Goal: Information Seeking & Learning: Learn about a topic

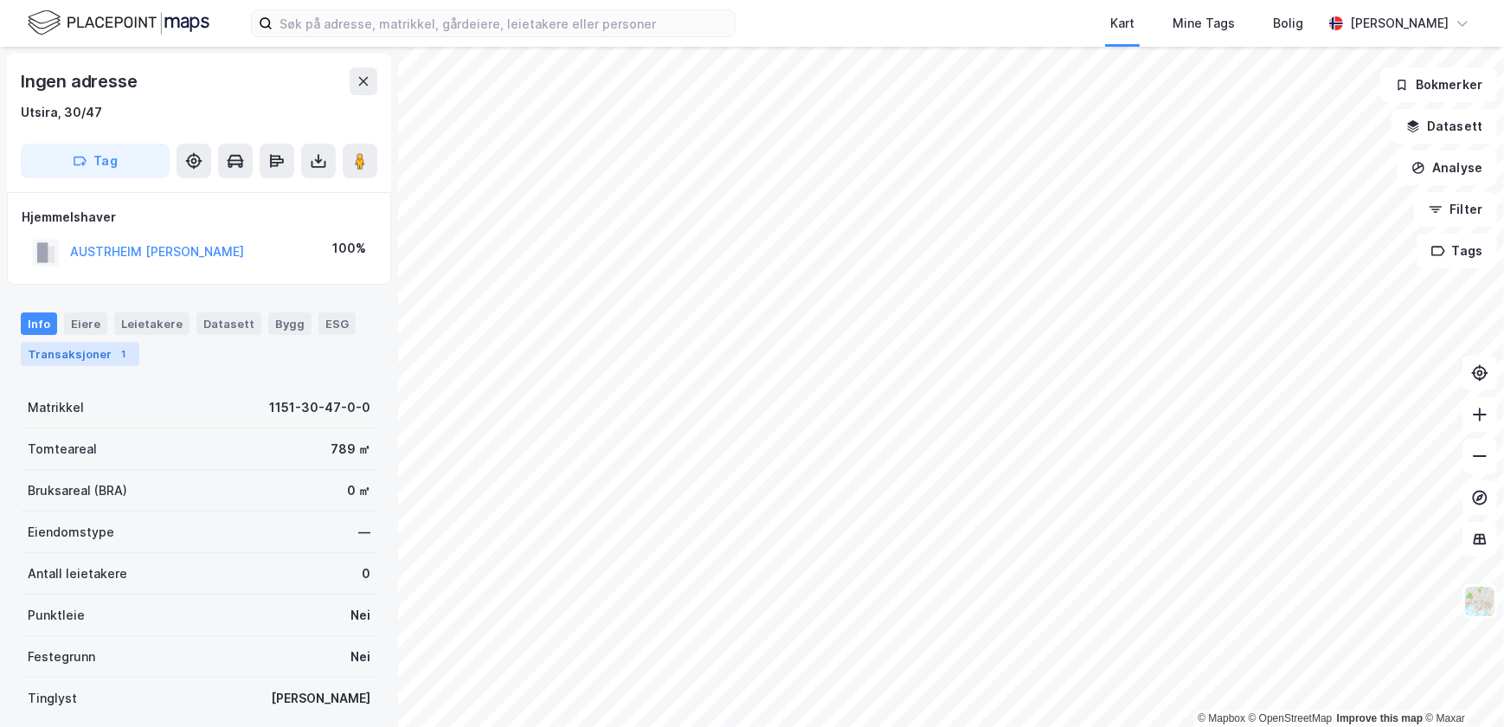
click at [94, 349] on div "Transaksjoner 1" at bounding box center [80, 354] width 119 height 24
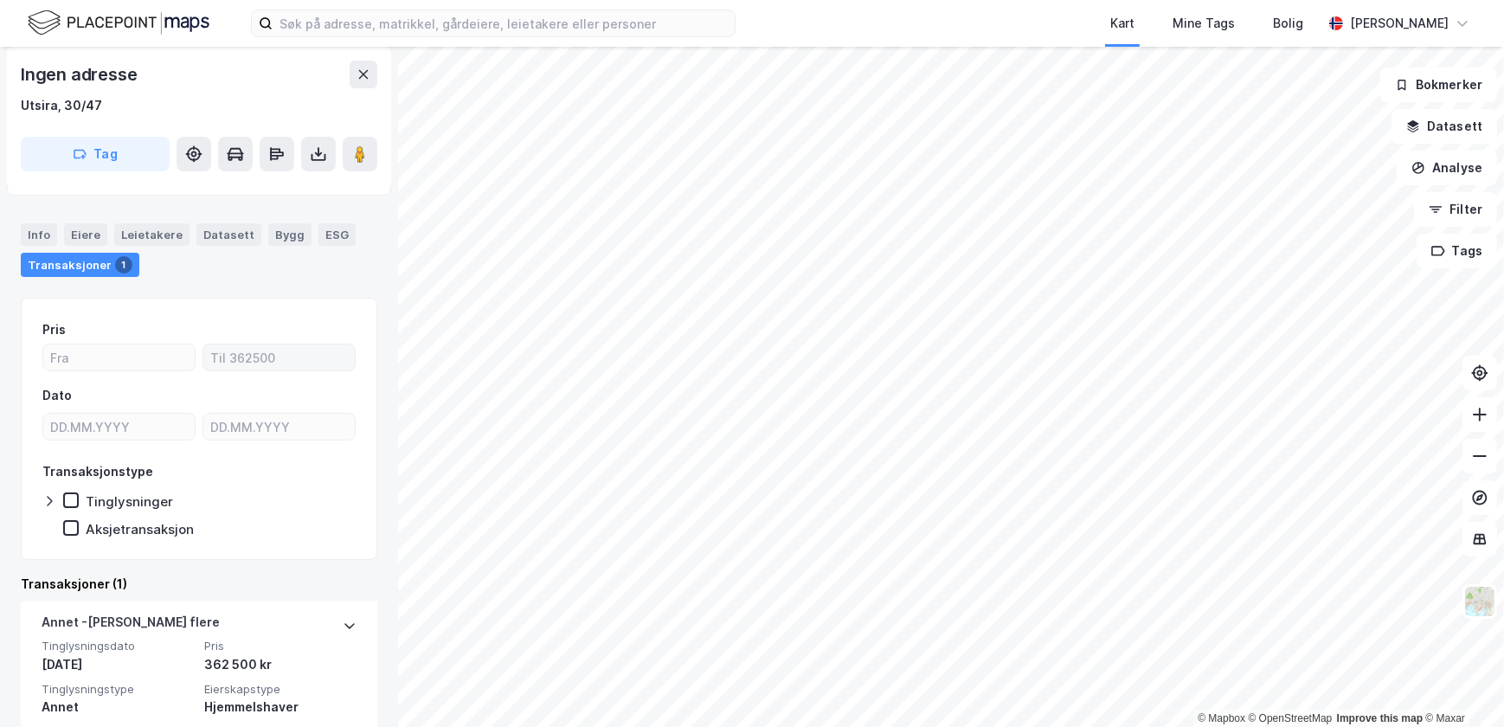
scroll to position [173, 0]
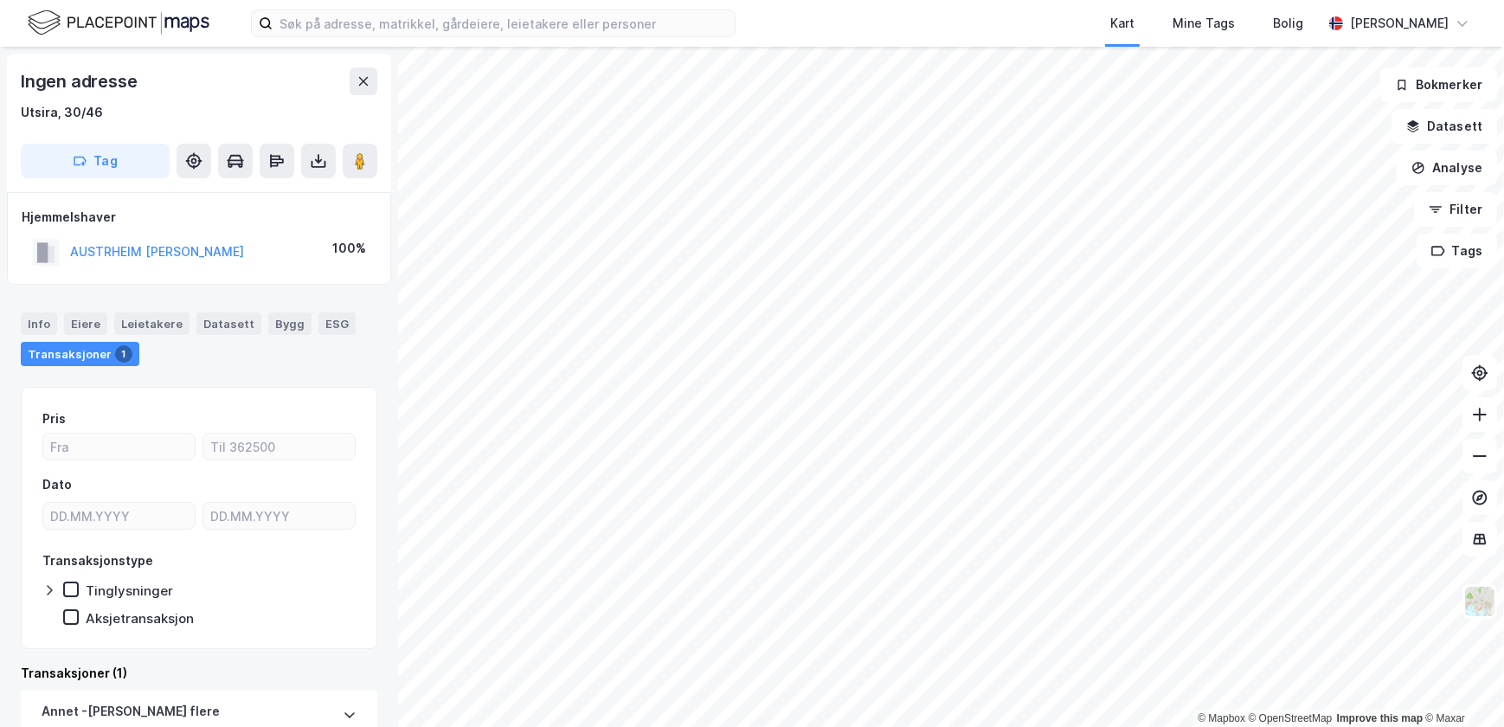
click at [363, 286] on div "© Mapbox © OpenStreetMap Improve this map © Maxar Ingen adresse Utsira, 30/46 T…" at bounding box center [752, 387] width 1504 height 680
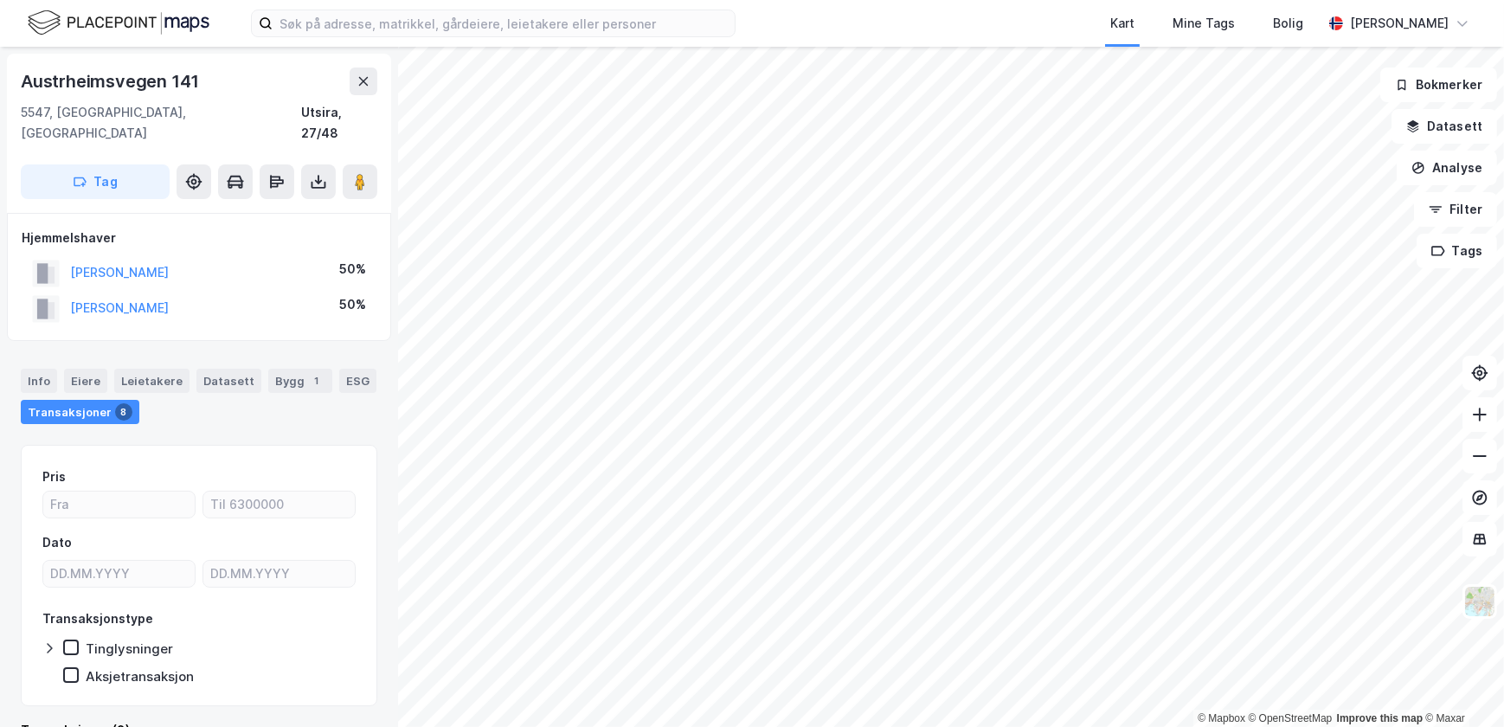
scroll to position [2, 0]
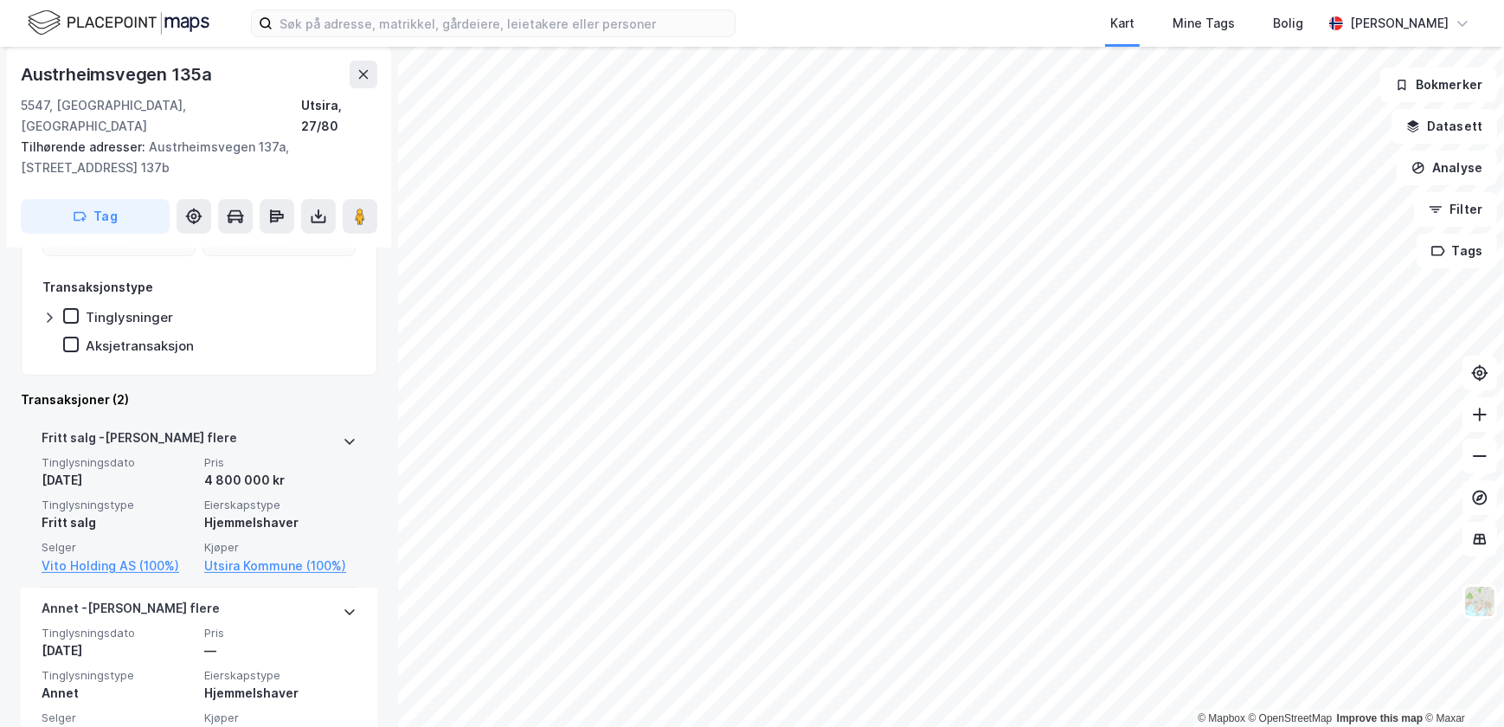
scroll to position [430, 0]
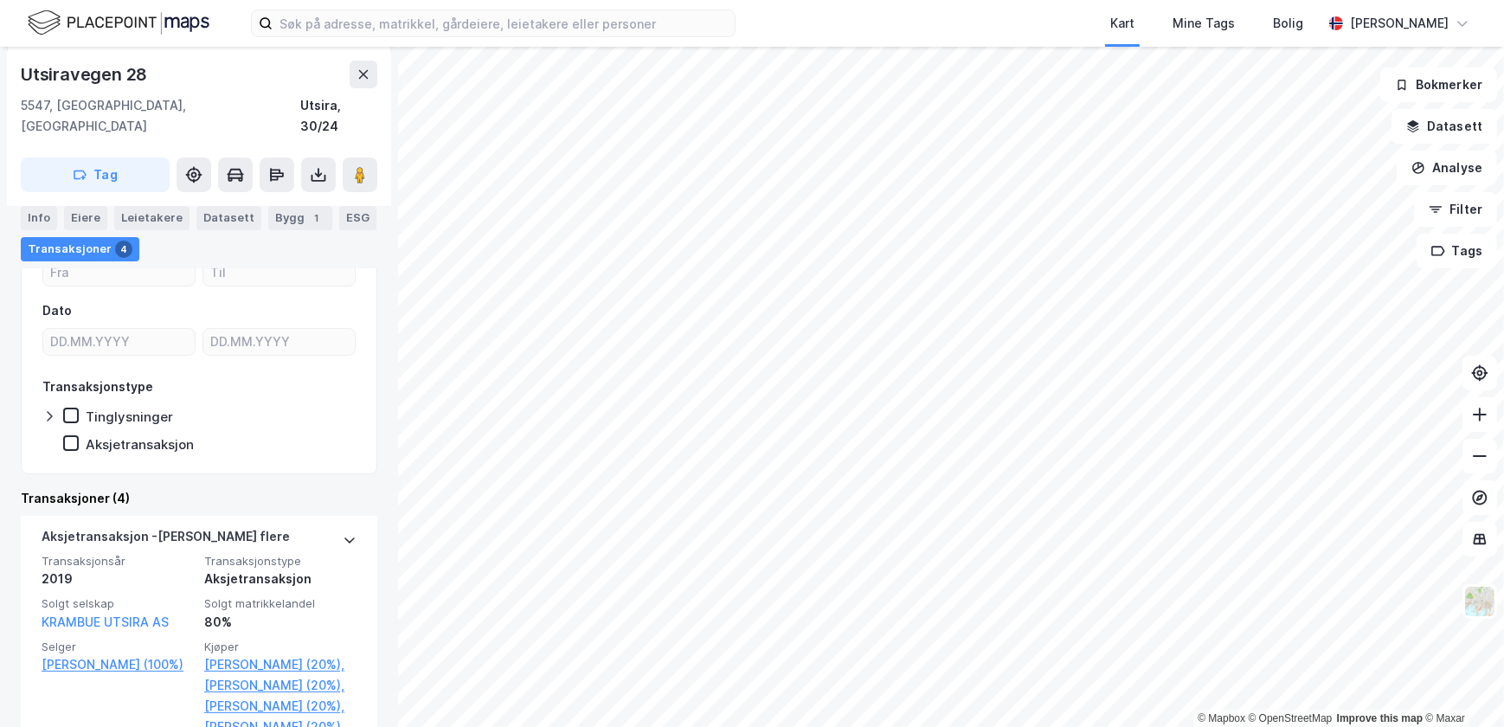
scroll to position [314, 0]
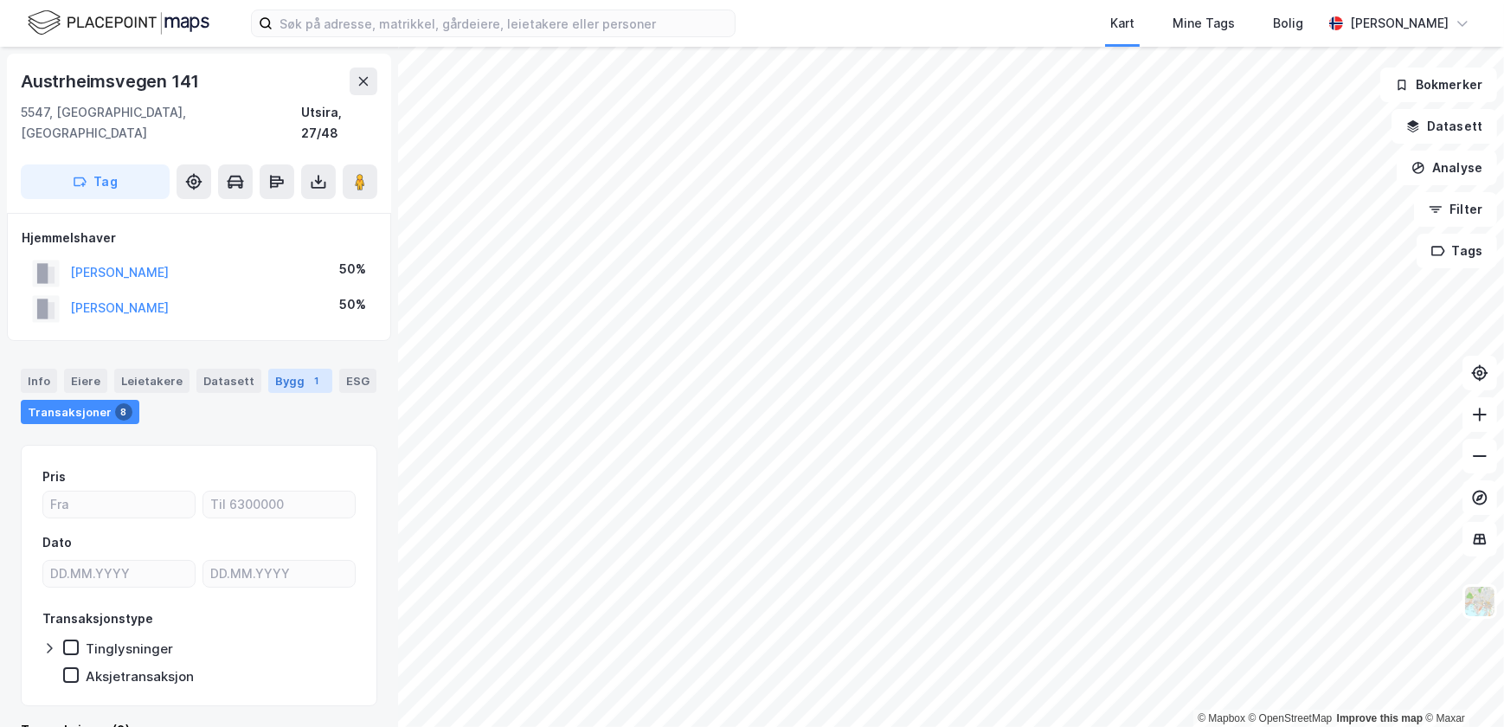
click at [288, 369] on div "Bygg 1" at bounding box center [300, 381] width 64 height 24
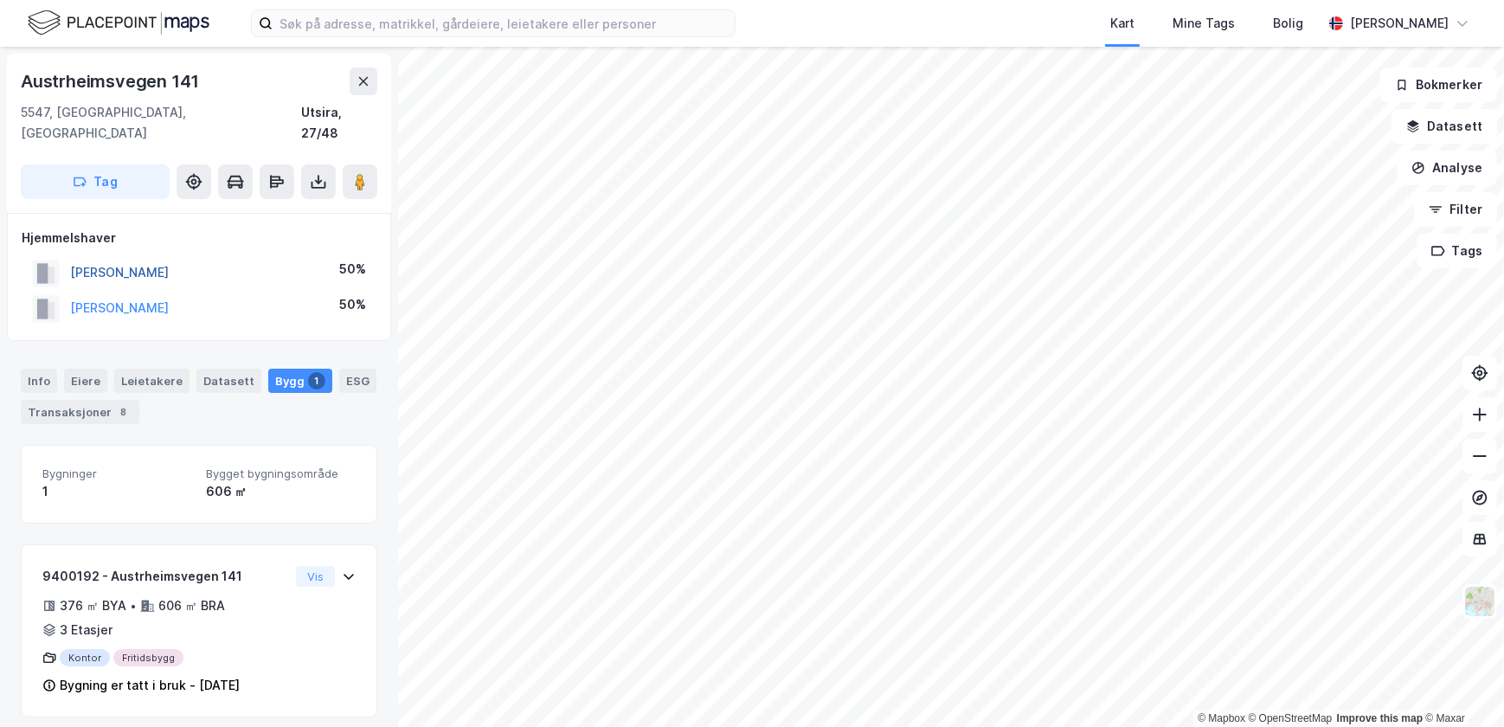
click at [0, 0] on button "[PERSON_NAME]" at bounding box center [0, 0] width 0 height 0
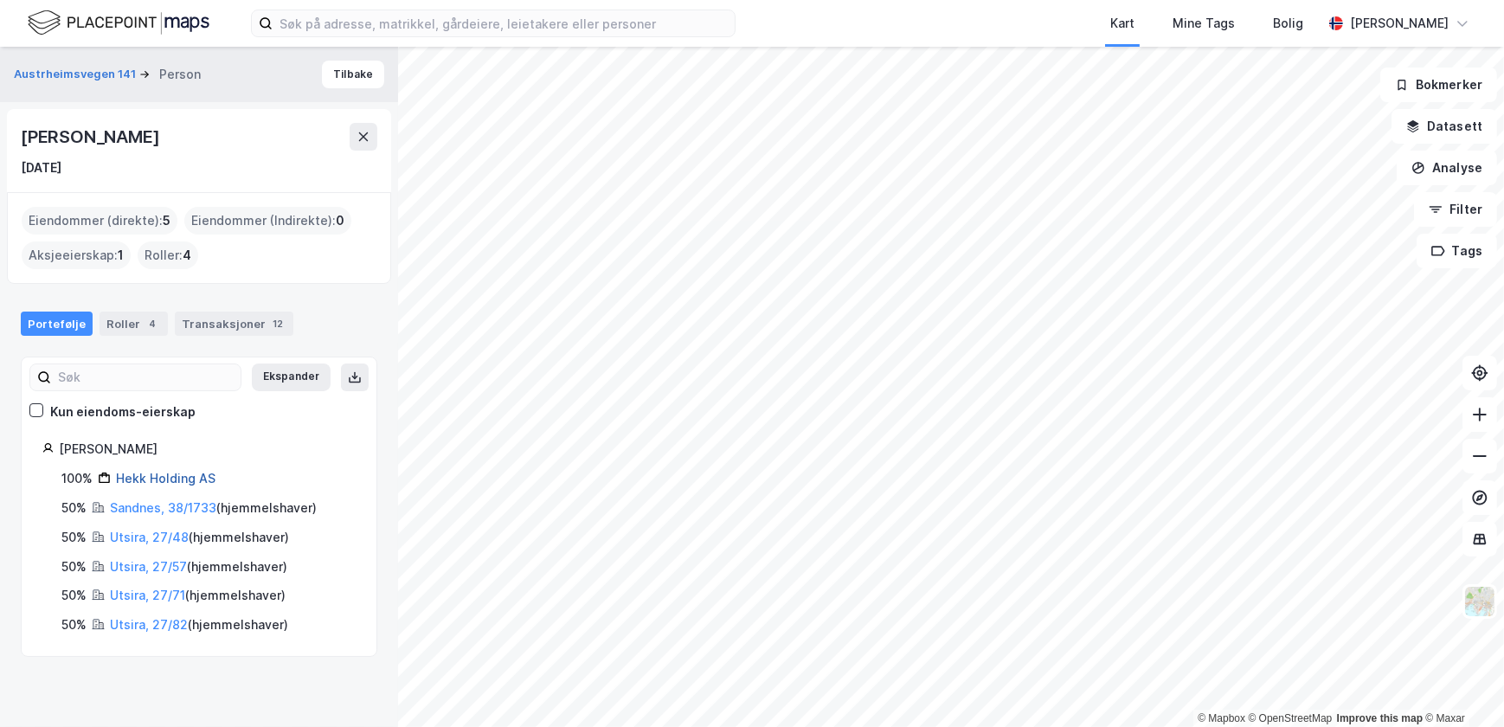
click at [187, 479] on link "Hekk Holding AS" at bounding box center [166, 478] width 100 height 15
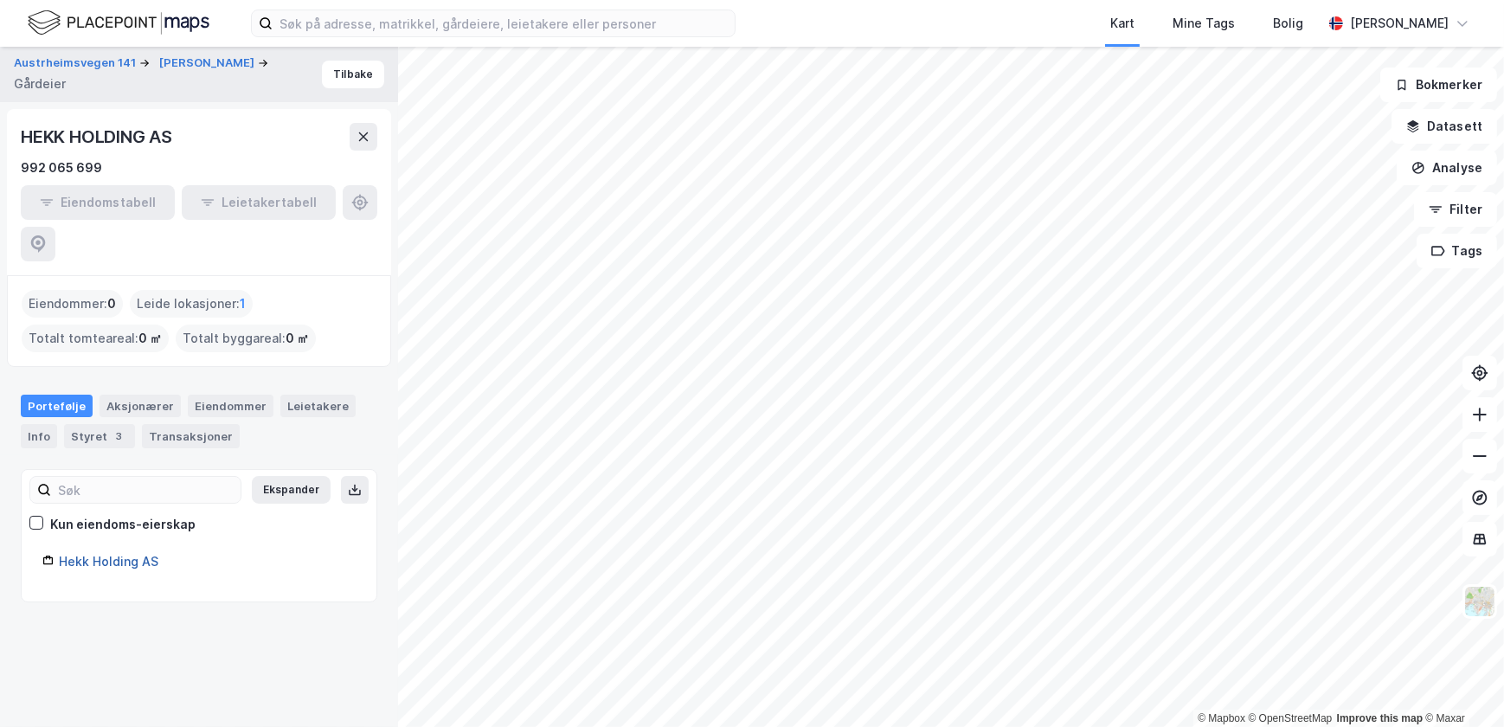
click at [134, 554] on link "Hekk Holding AS" at bounding box center [109, 561] width 100 height 15
click at [125, 554] on link "Hekk Holding AS" at bounding box center [109, 561] width 100 height 15
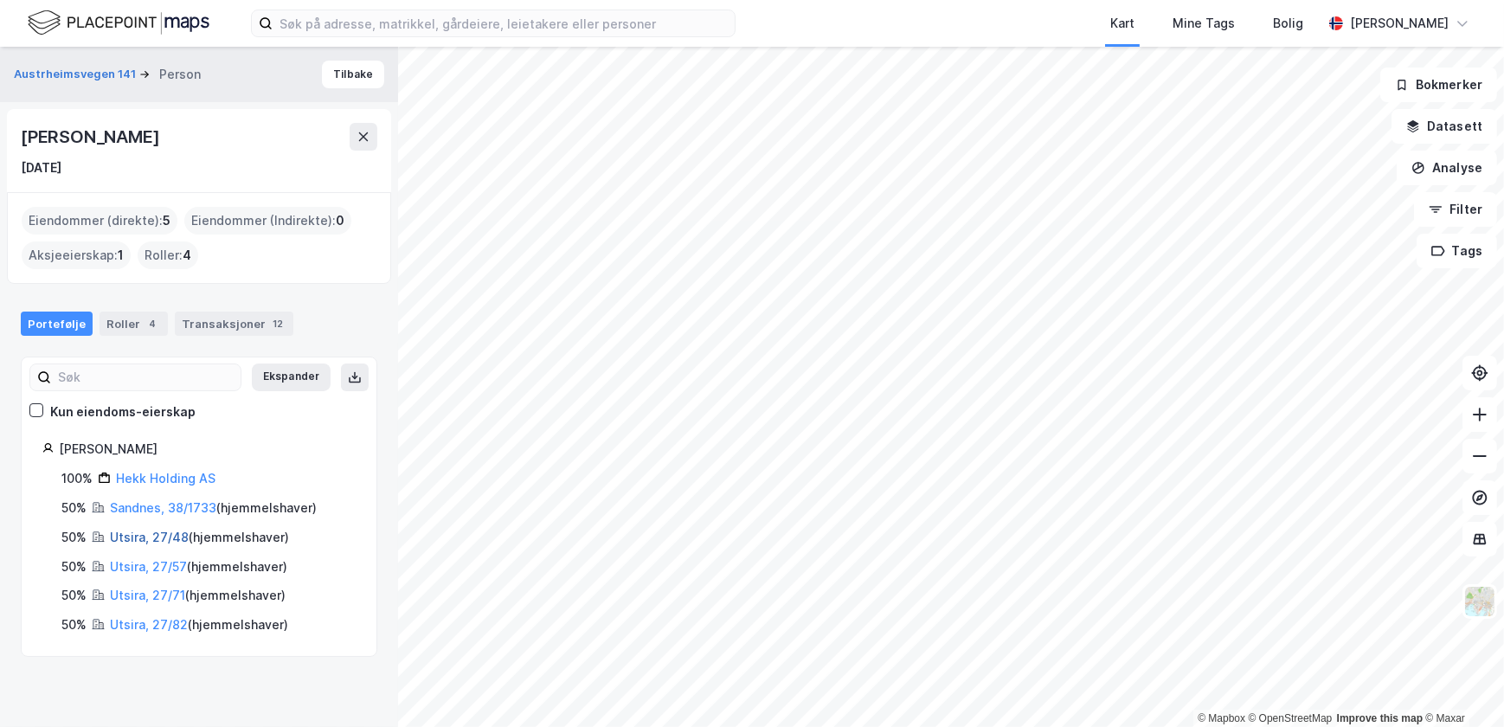
click at [152, 534] on link "Utsira, 27/48" at bounding box center [149, 537] width 79 height 15
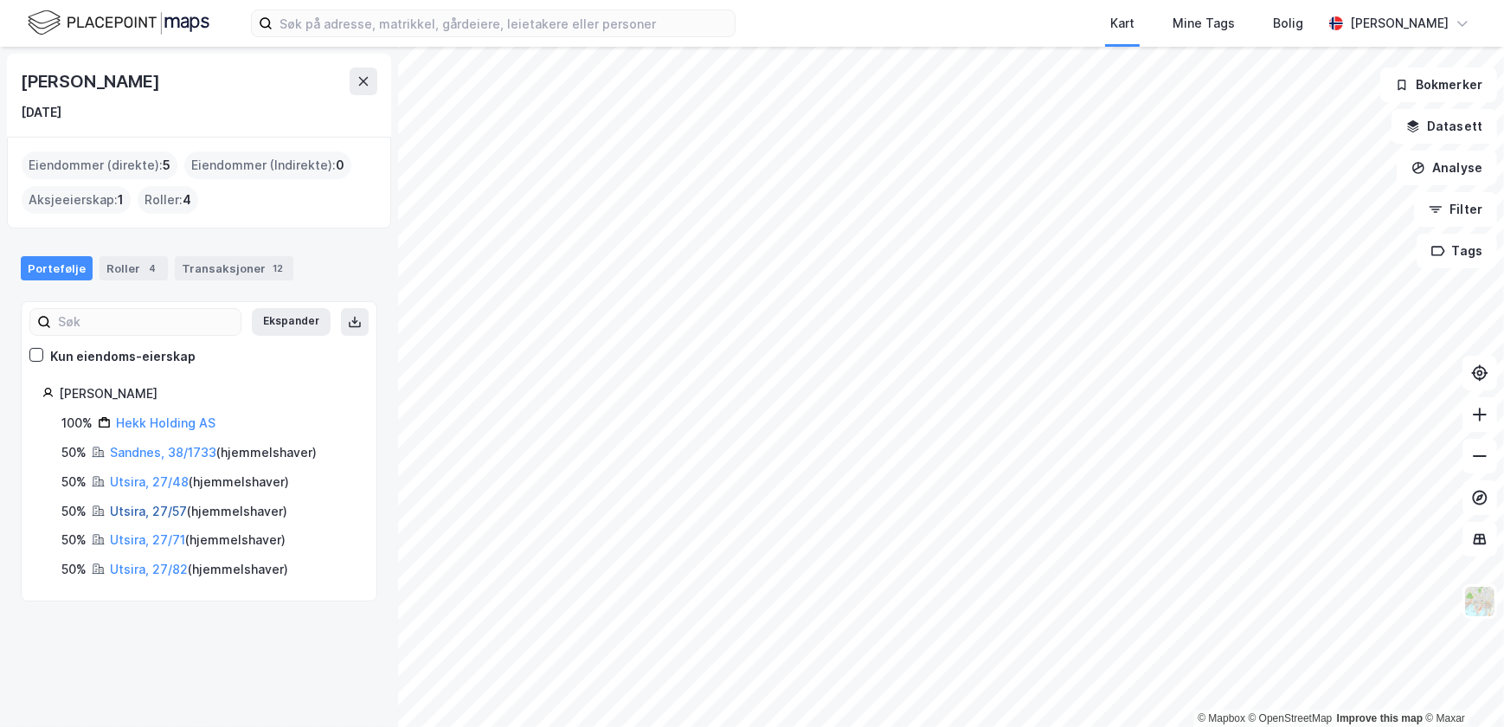
click at [140, 511] on link "Utsira, 27/57" at bounding box center [148, 511] width 77 height 15
click at [140, 532] on link "Utsira, 27/71" at bounding box center [147, 539] width 75 height 15
click at [161, 569] on link "Utsira, 27/82" at bounding box center [149, 569] width 78 height 15
click at [165, 452] on link "Sandnes, 38/1733" at bounding box center [163, 452] width 106 height 15
click at [170, 421] on link "Hekk Holding AS" at bounding box center [166, 422] width 100 height 15
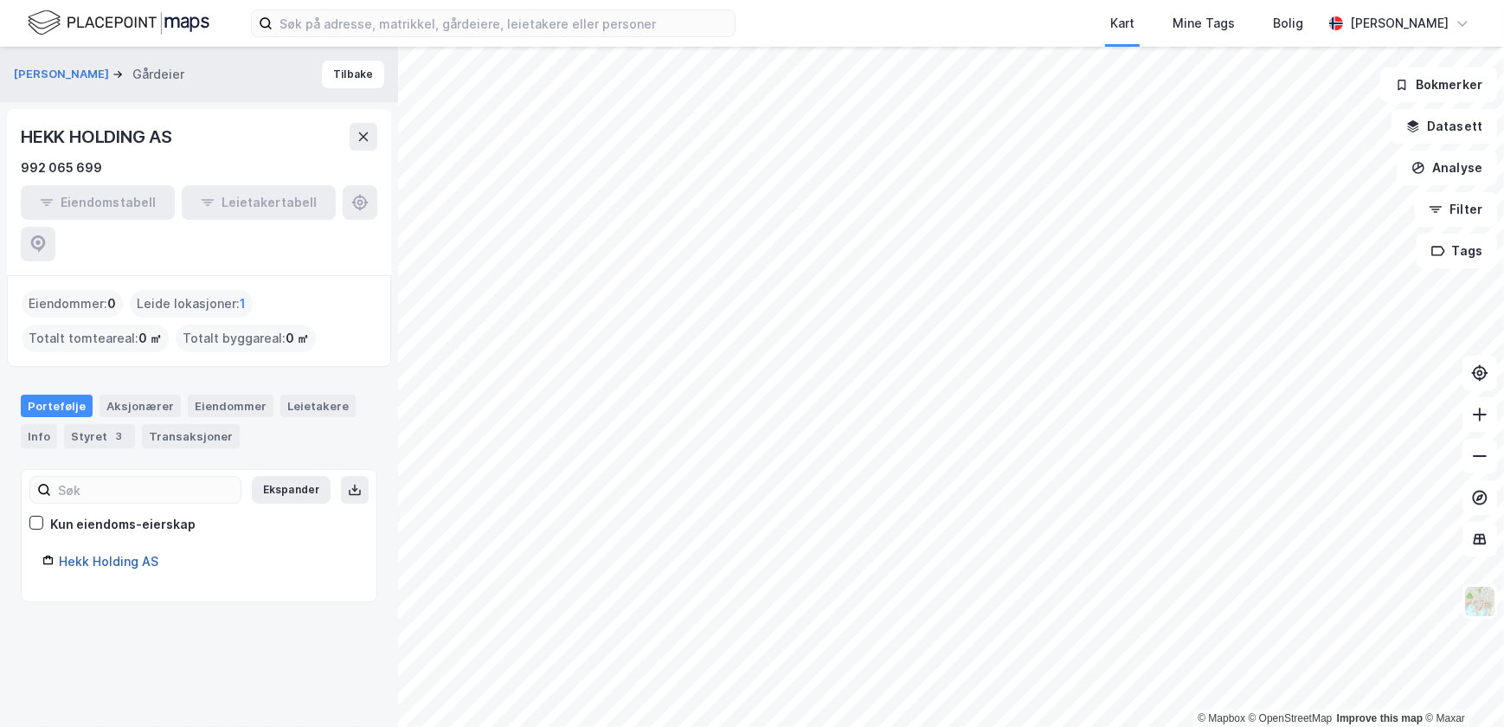
click at [140, 554] on link "Hekk Holding AS" at bounding box center [109, 561] width 100 height 15
click at [364, 138] on icon at bounding box center [364, 136] width 10 height 9
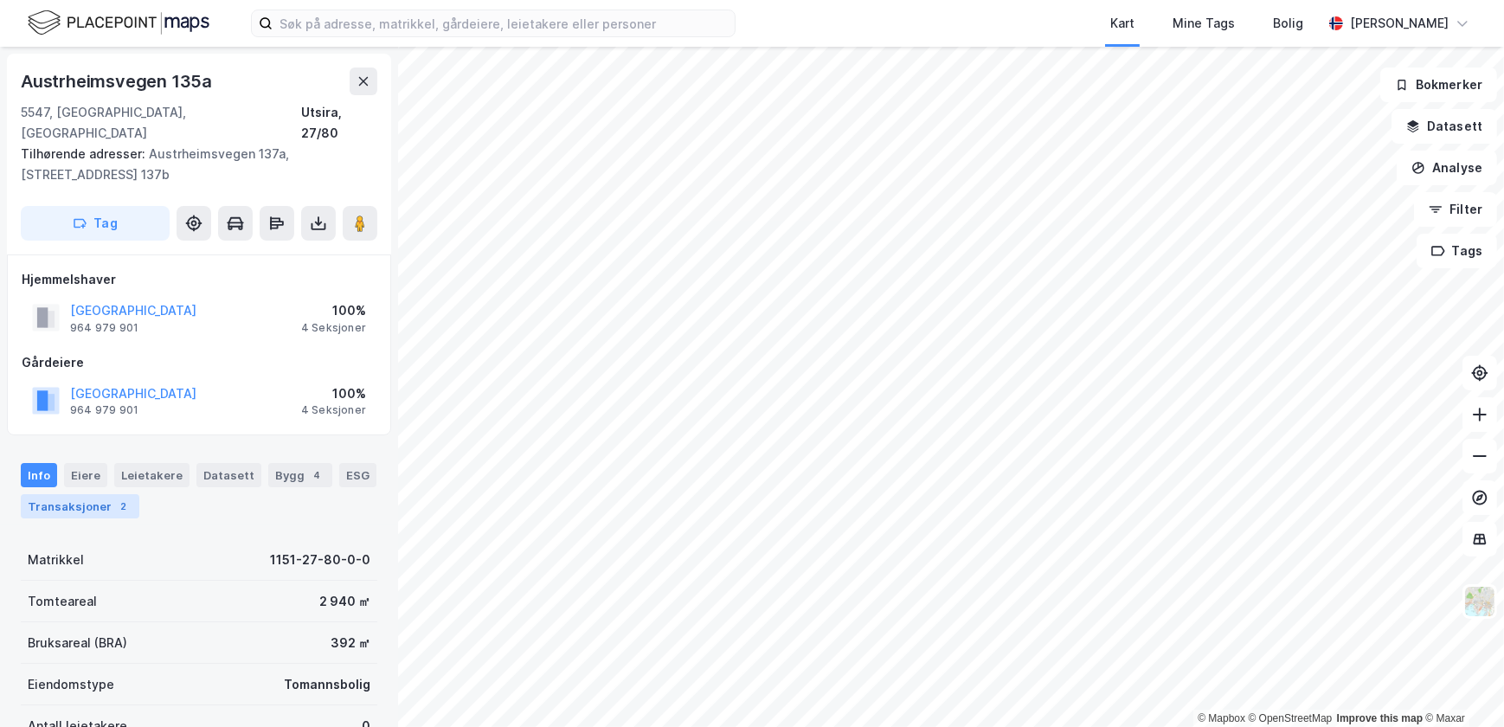
click at [87, 494] on div "Transaksjoner 2" at bounding box center [80, 506] width 119 height 24
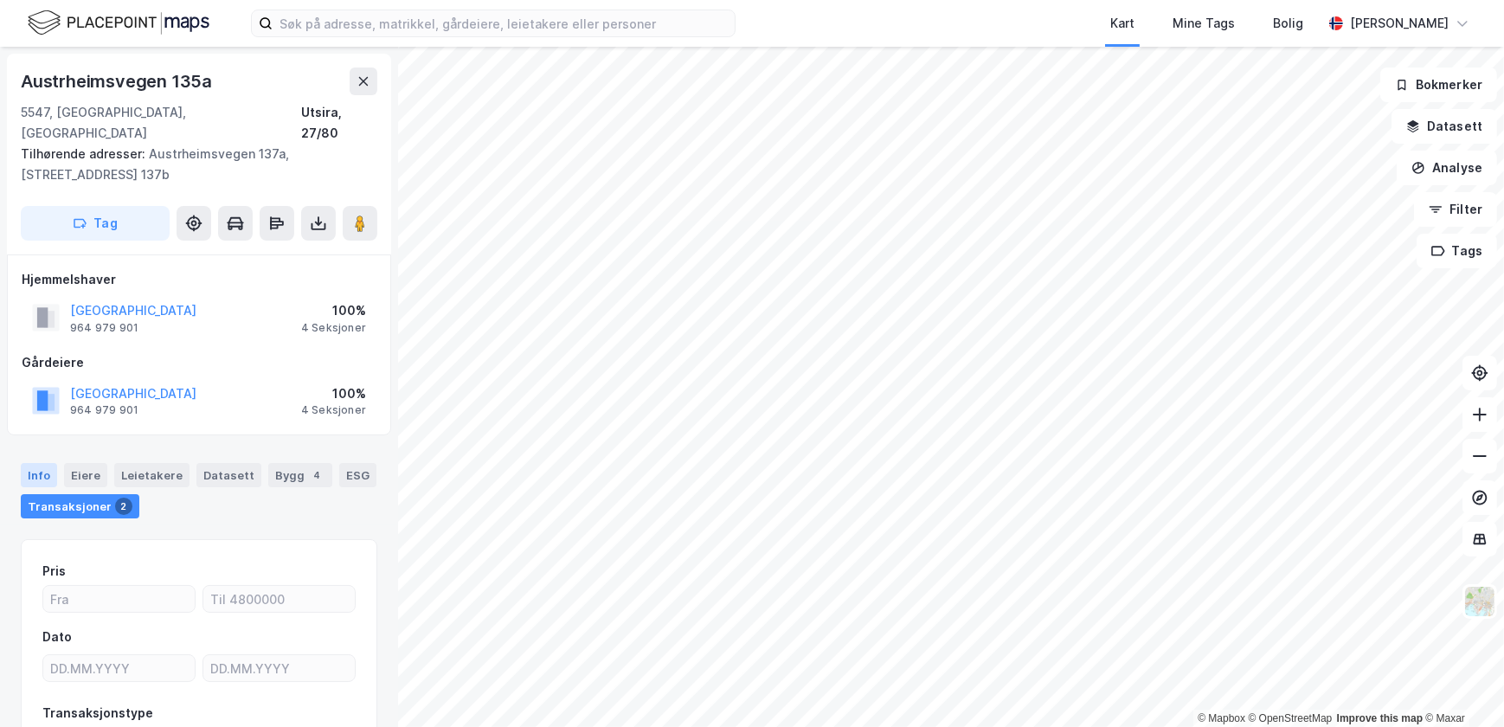
click at [43, 463] on div "Info" at bounding box center [39, 475] width 36 height 24
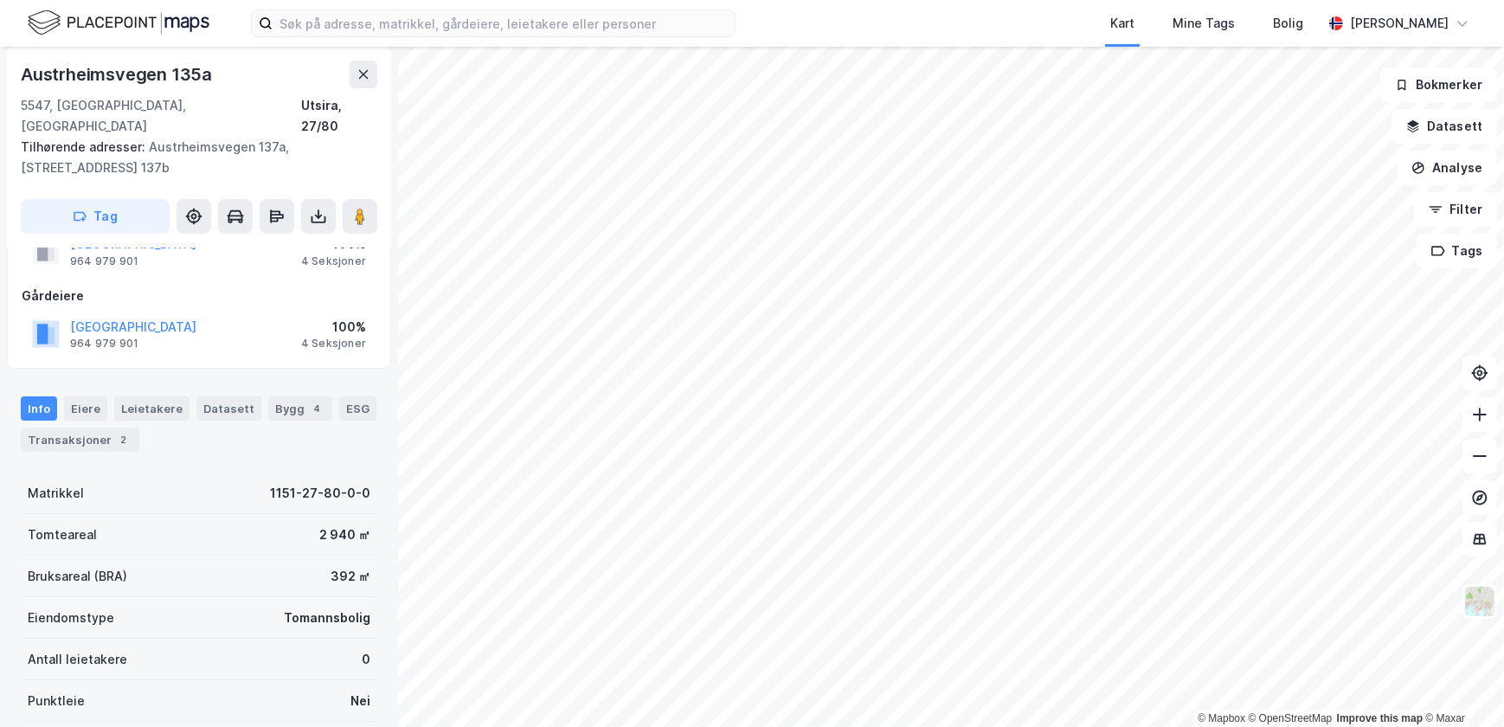
scroll to position [157, 0]
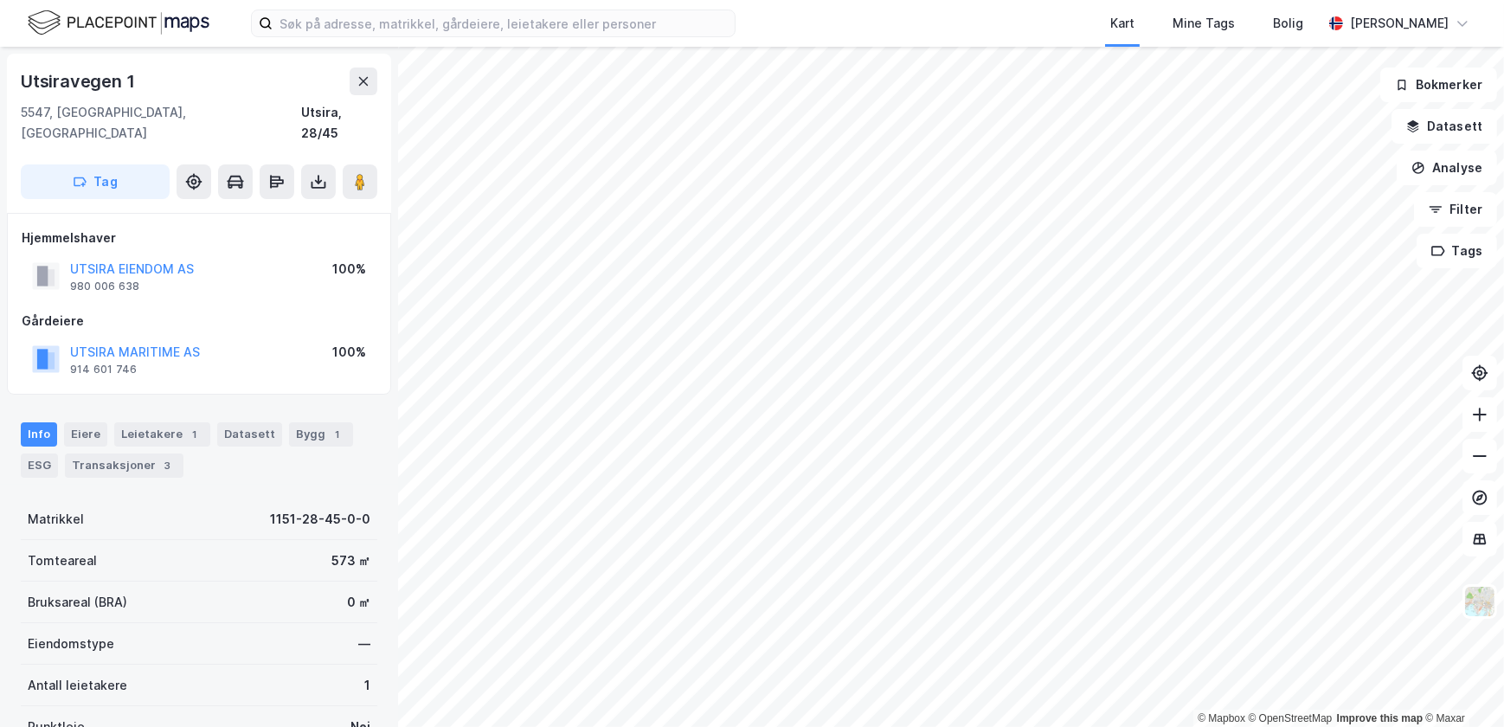
scroll to position [1, 0]
click at [312, 421] on div "Bygg 1" at bounding box center [321, 433] width 64 height 24
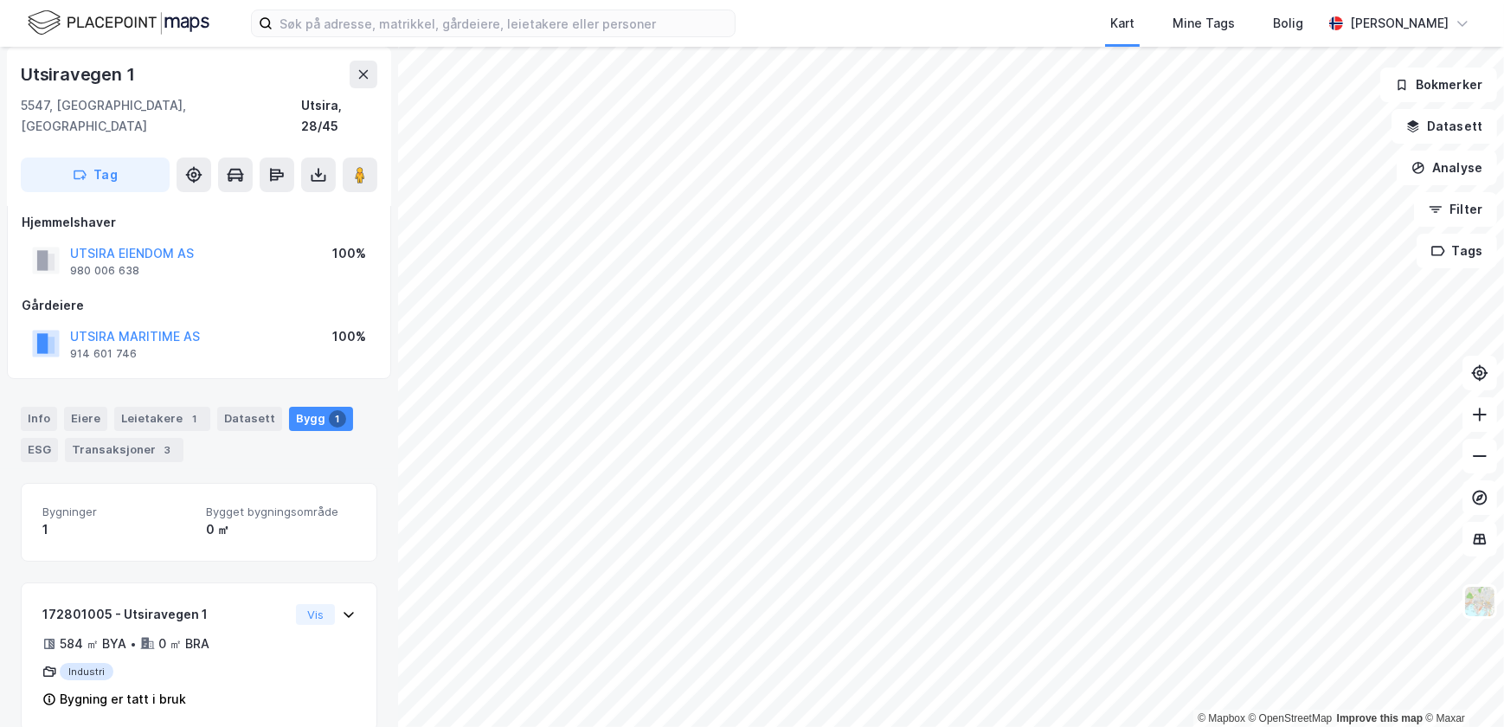
scroll to position [18, 0]
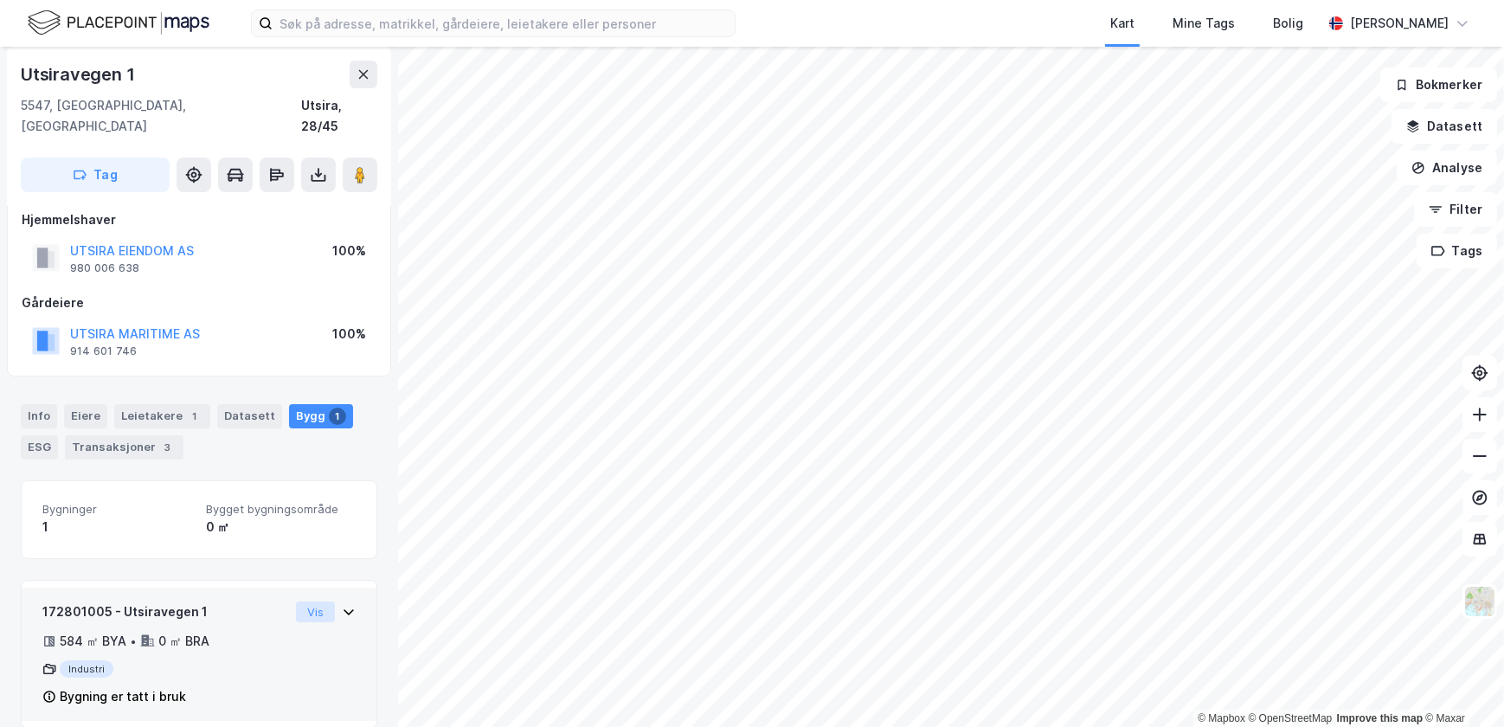
click at [300, 601] on button "Vis" at bounding box center [315, 611] width 39 height 21
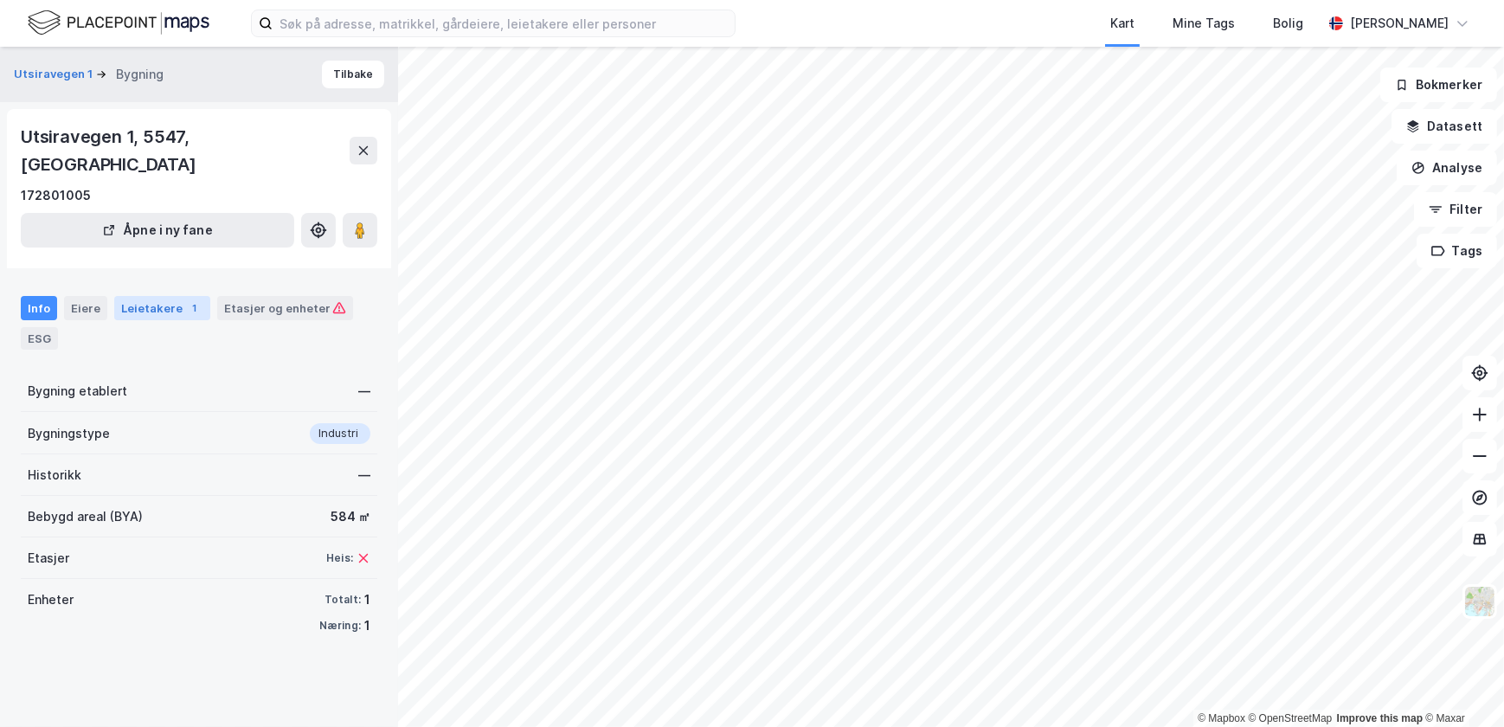
click at [186, 299] on div "1" at bounding box center [194, 307] width 17 height 17
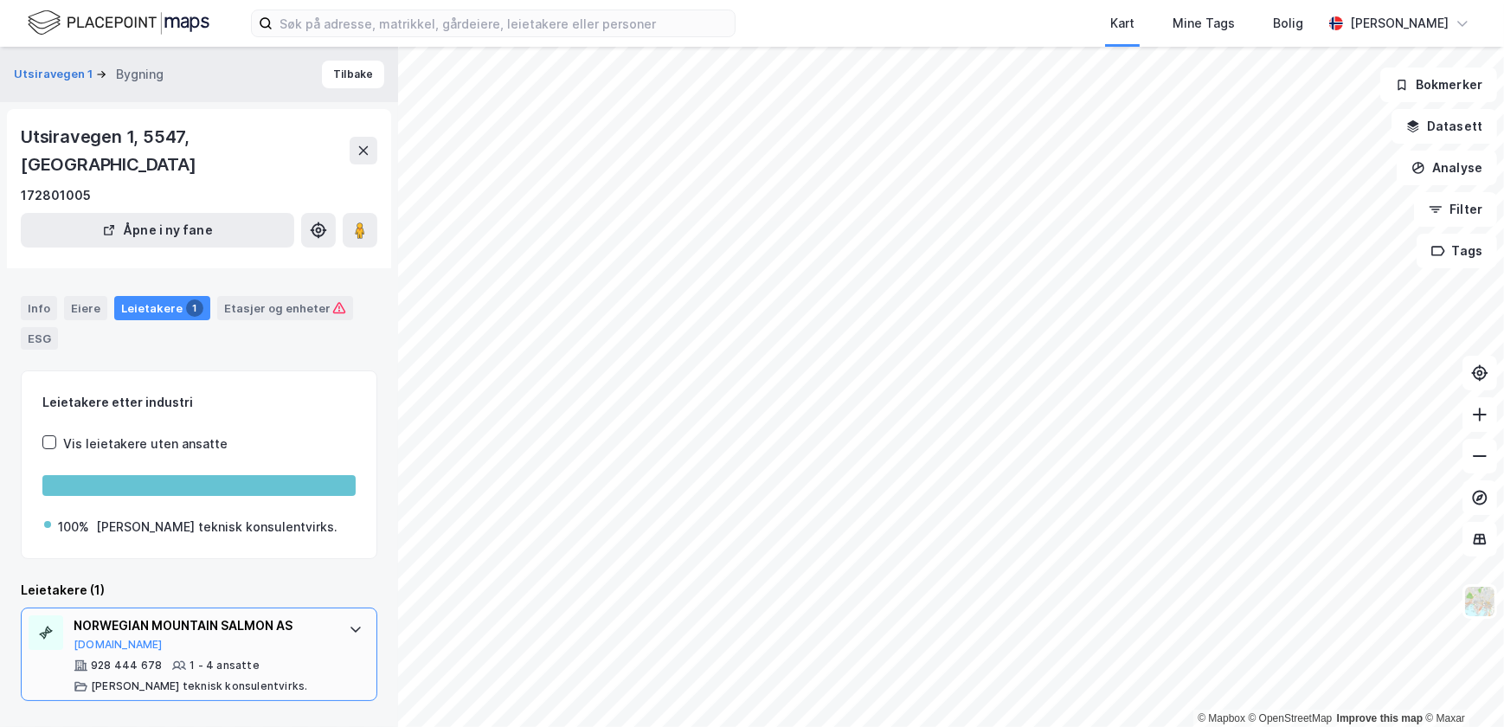
click at [348, 615] on div at bounding box center [356, 629] width 28 height 28
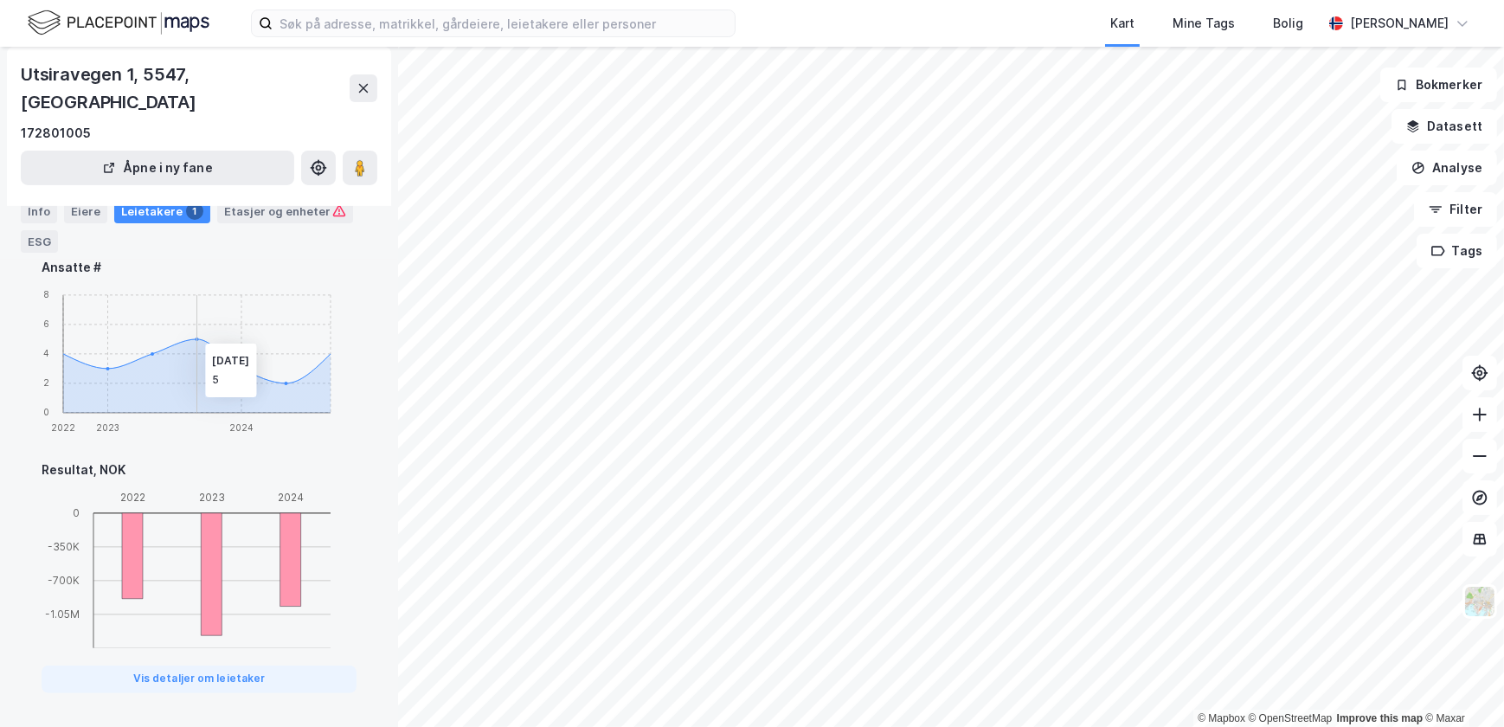
scroll to position [646, 0]
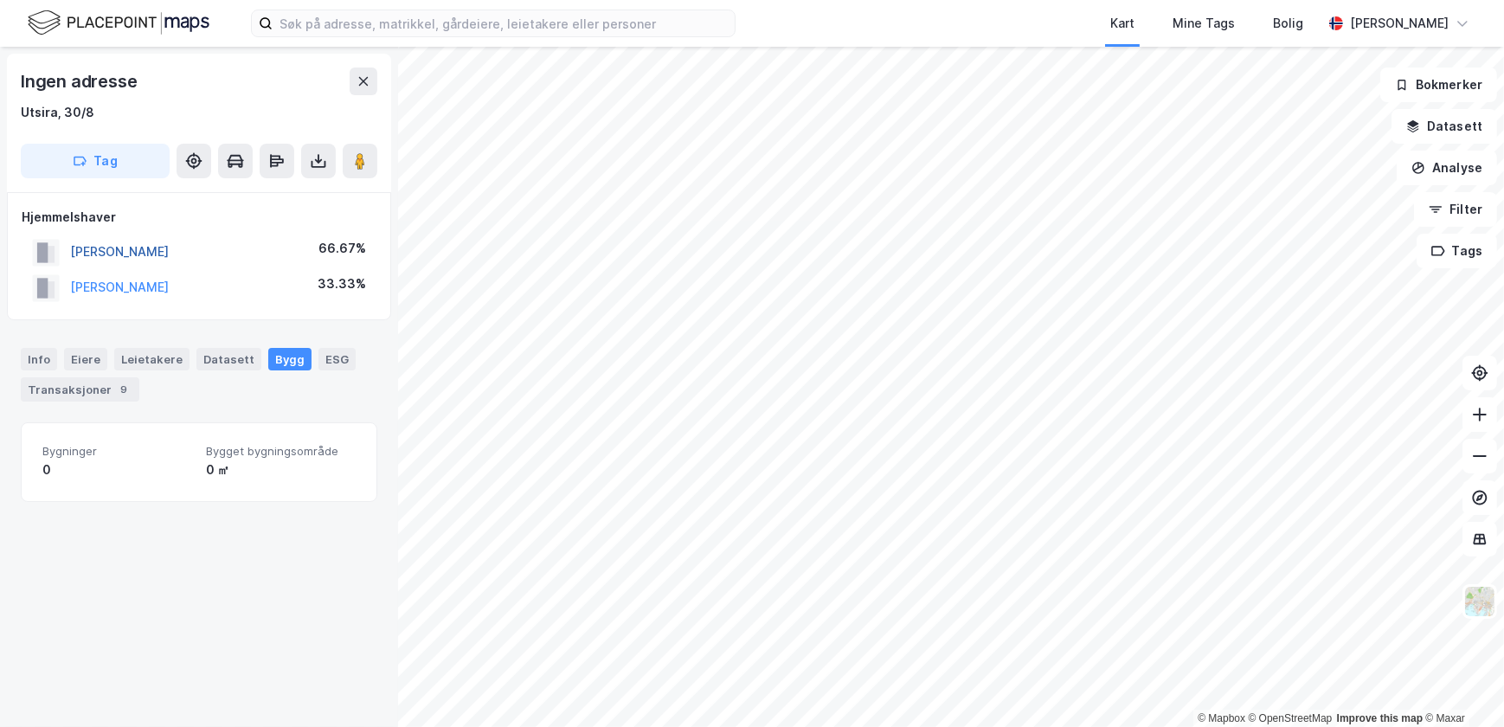
click at [0, 0] on button "[PERSON_NAME]" at bounding box center [0, 0] width 0 height 0
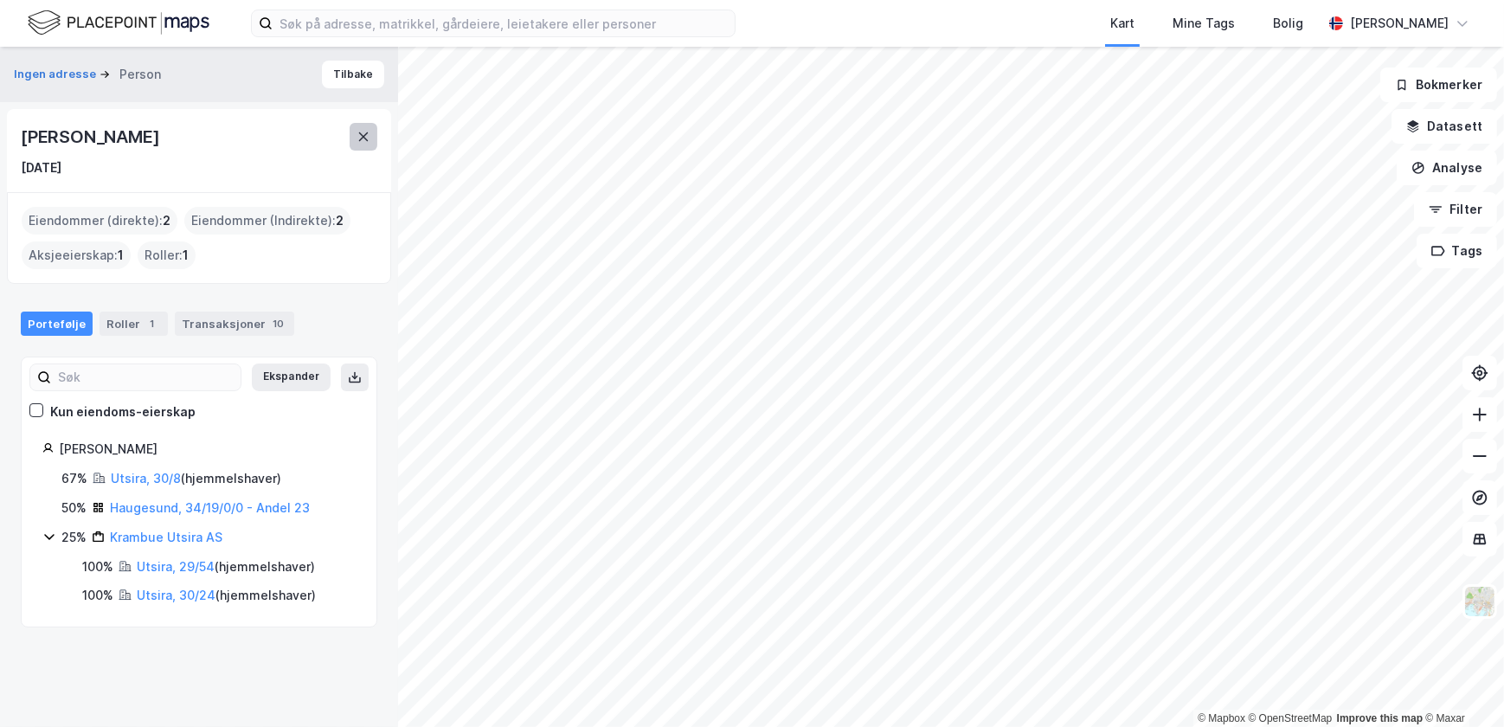
click at [361, 132] on icon at bounding box center [364, 137] width 14 height 14
